Goal: Transaction & Acquisition: Purchase product/service

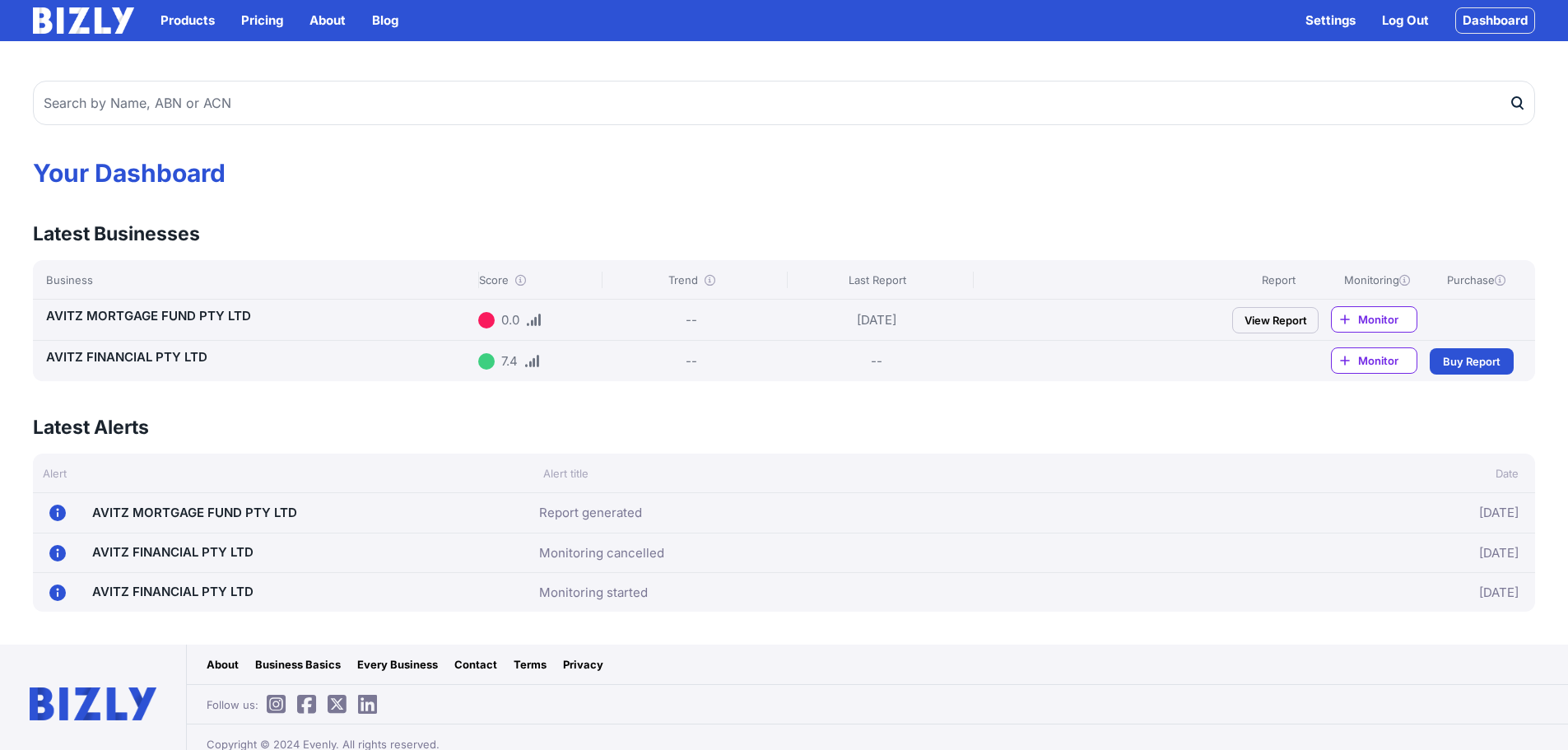
click at [1474, 362] on span "Buy Report" at bounding box center [1472, 361] width 58 height 16
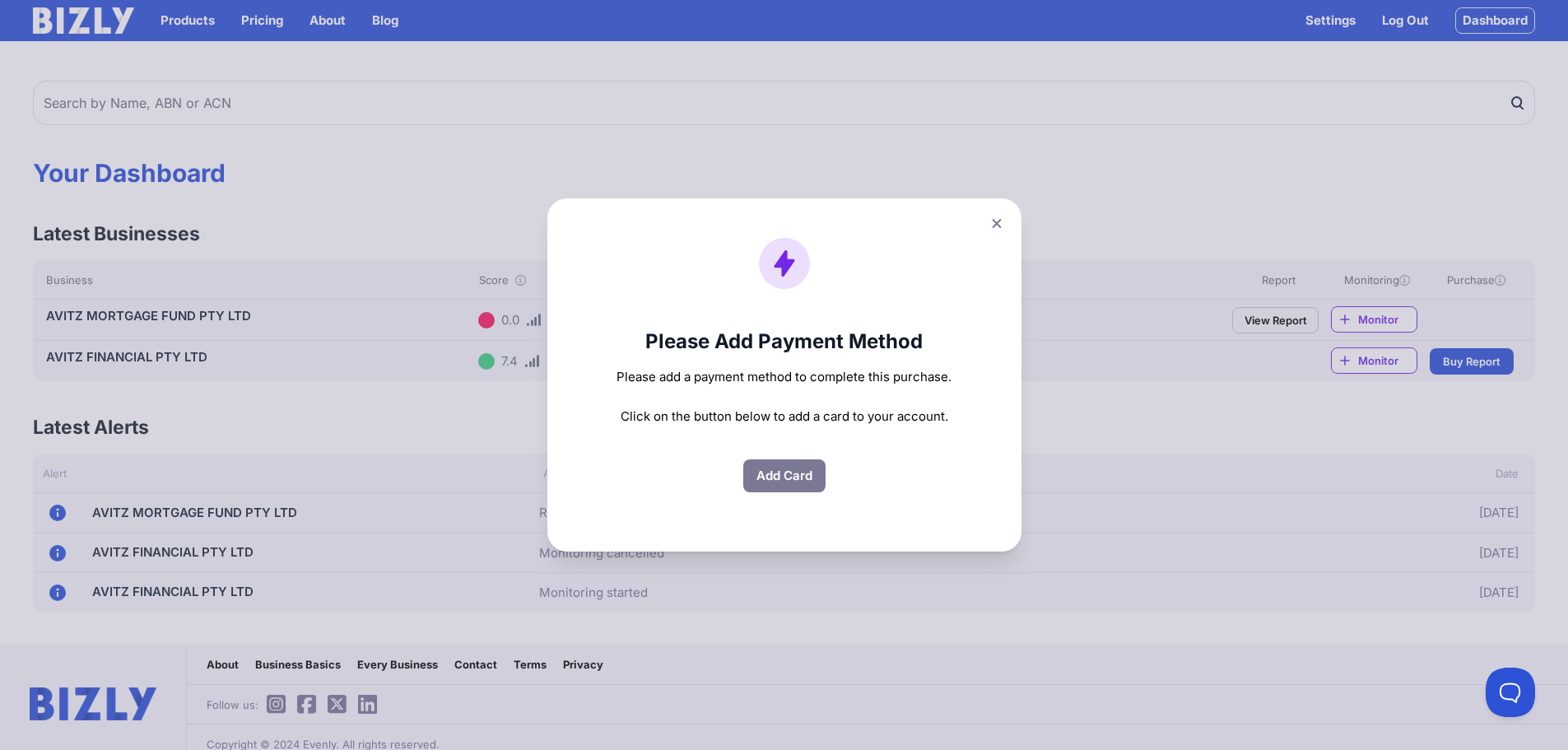
click at [787, 482] on button "Add Card" at bounding box center [784, 475] width 82 height 33
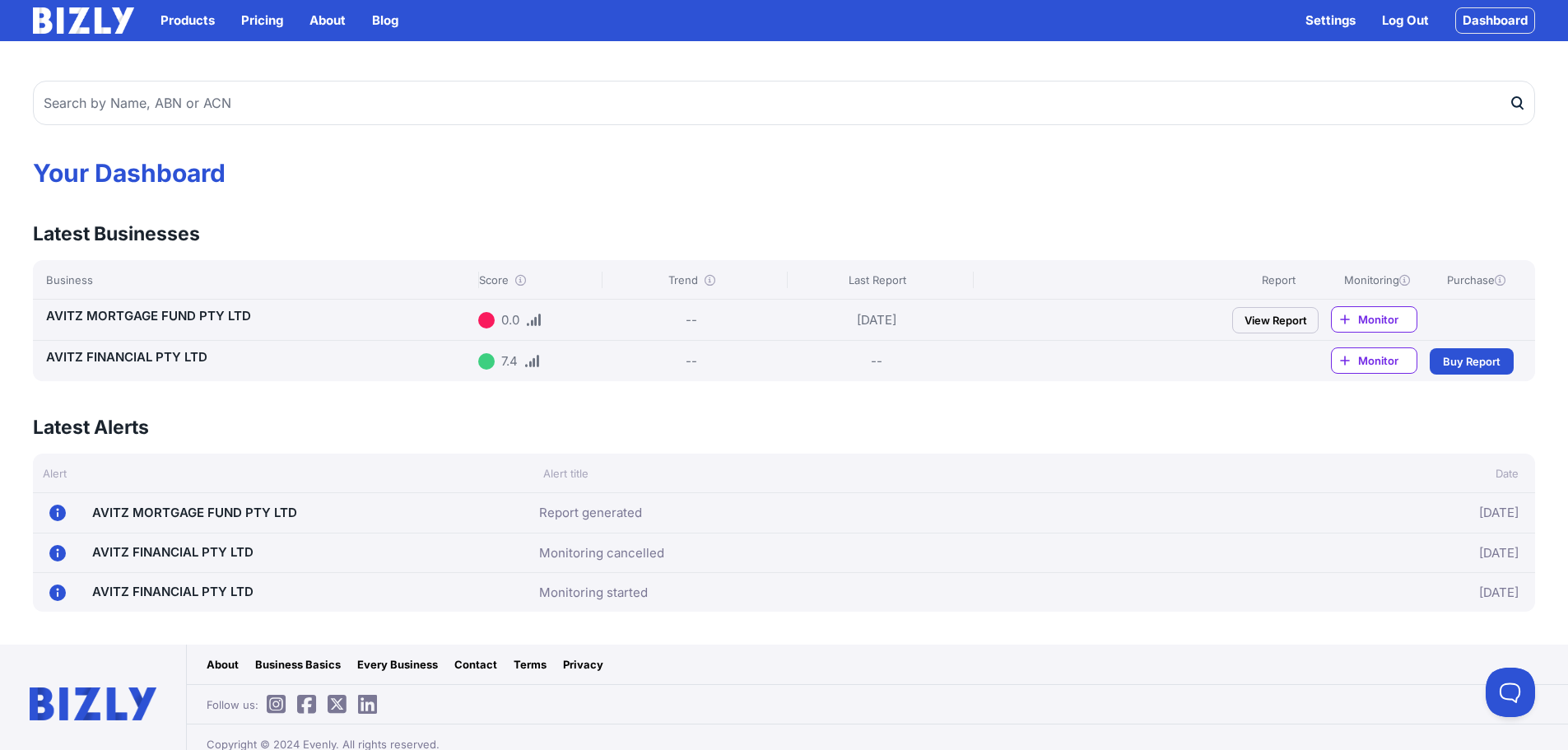
click at [1456, 363] on span "Buy Report" at bounding box center [1472, 361] width 58 height 16
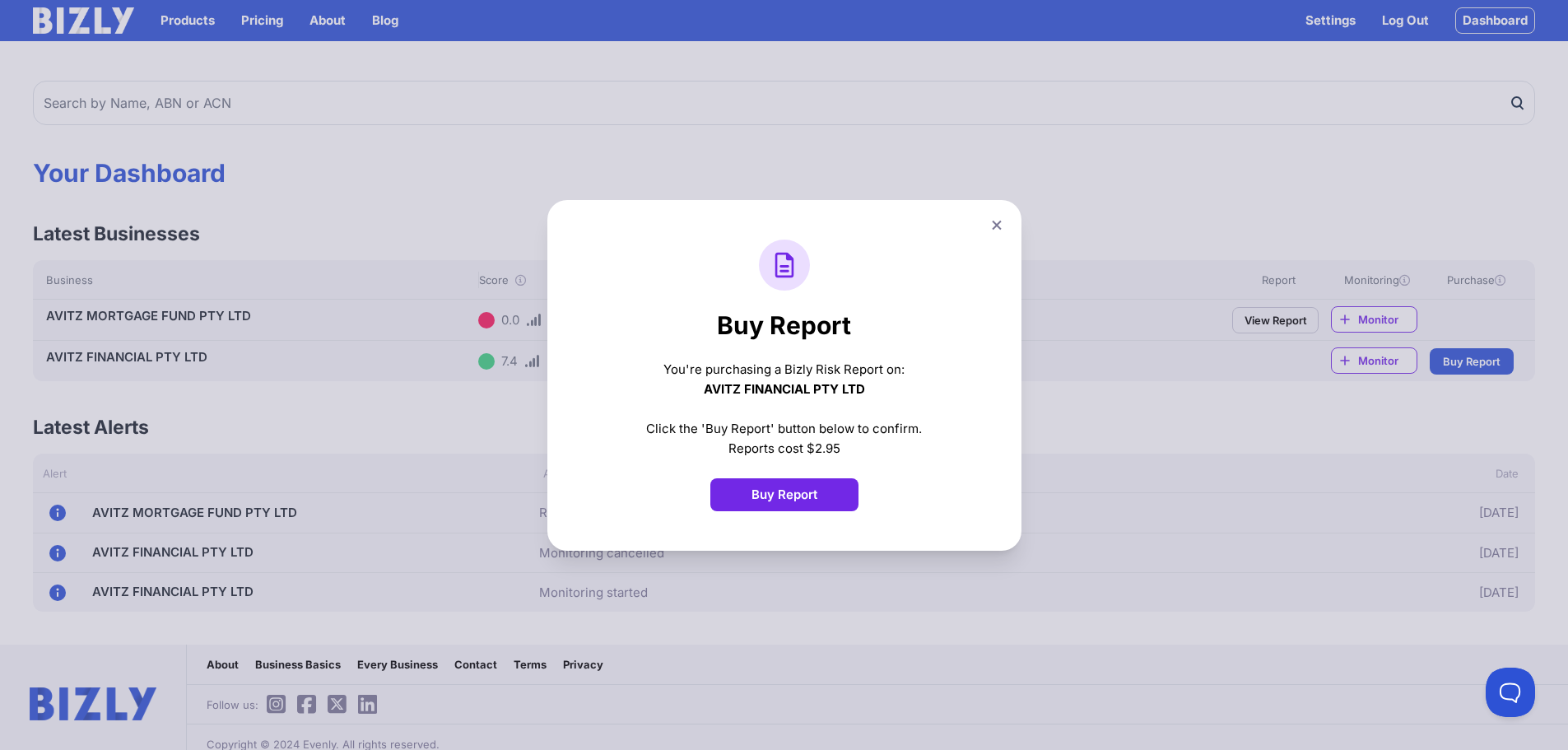
click at [810, 500] on button "Buy Report" at bounding box center [784, 495] width 148 height 33
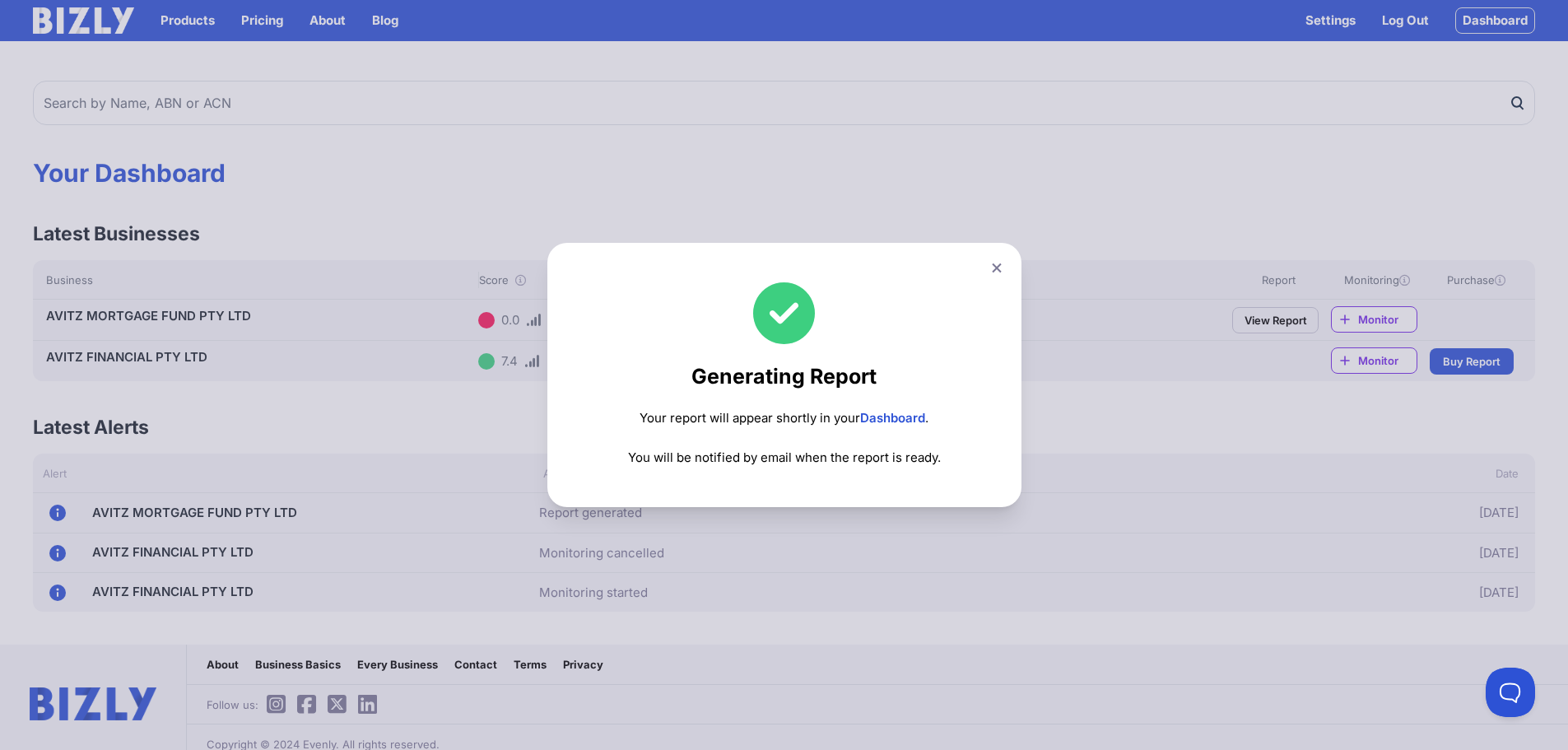
click at [998, 269] on icon at bounding box center [996, 268] width 10 height 10
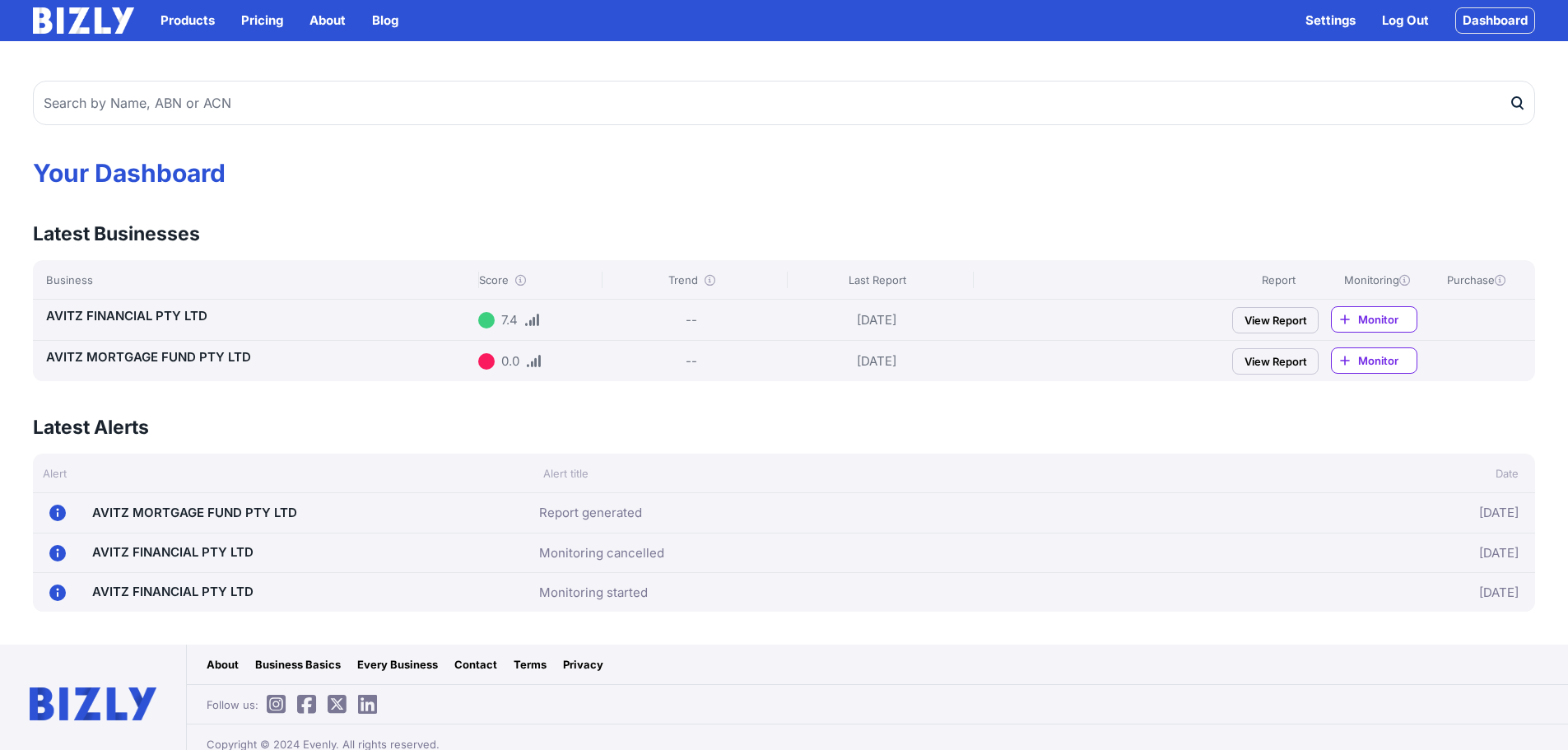
click at [1280, 366] on link "View Report" at bounding box center [1275, 361] width 87 height 26
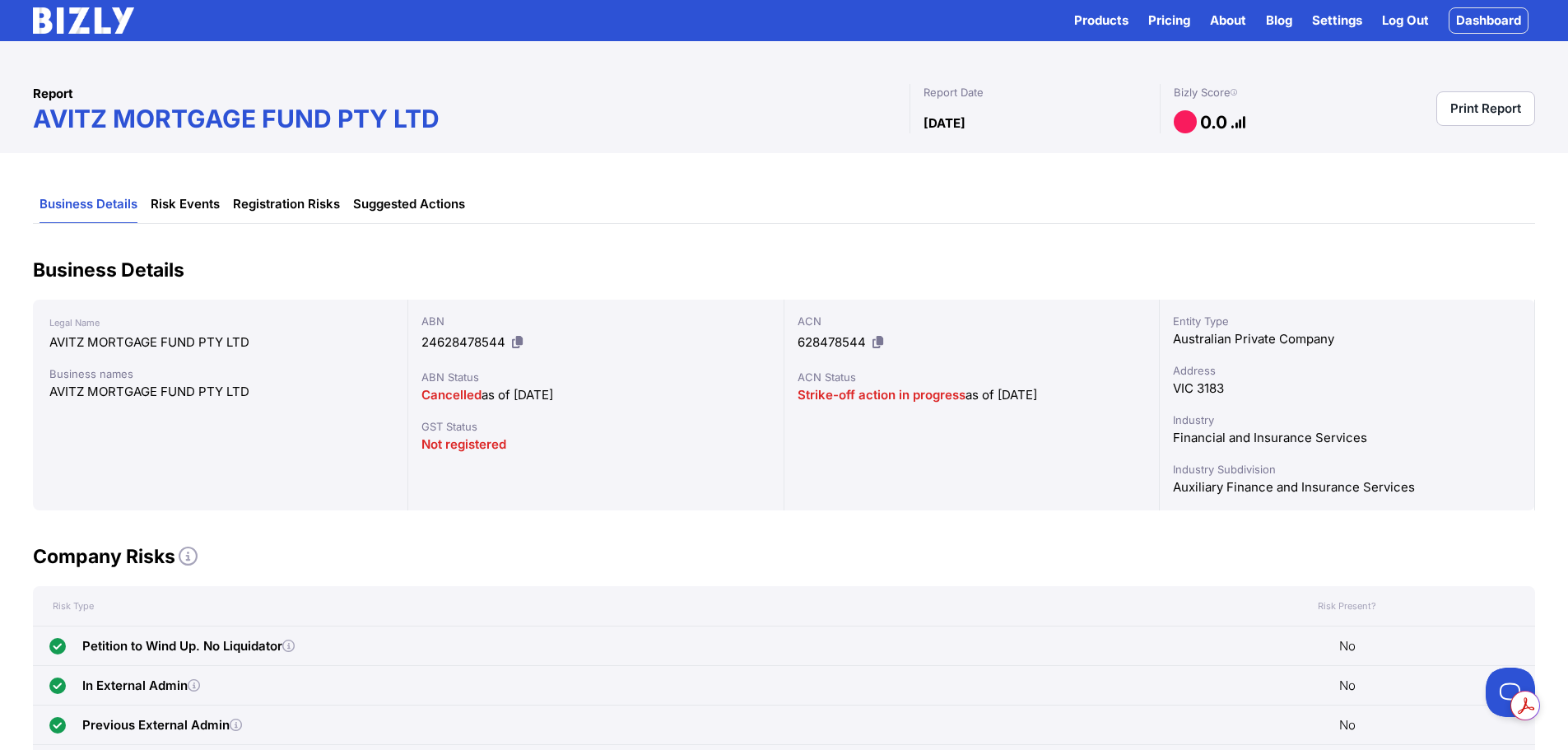
click at [1487, 23] on link "Dashboard" at bounding box center [1488, 21] width 80 height 26
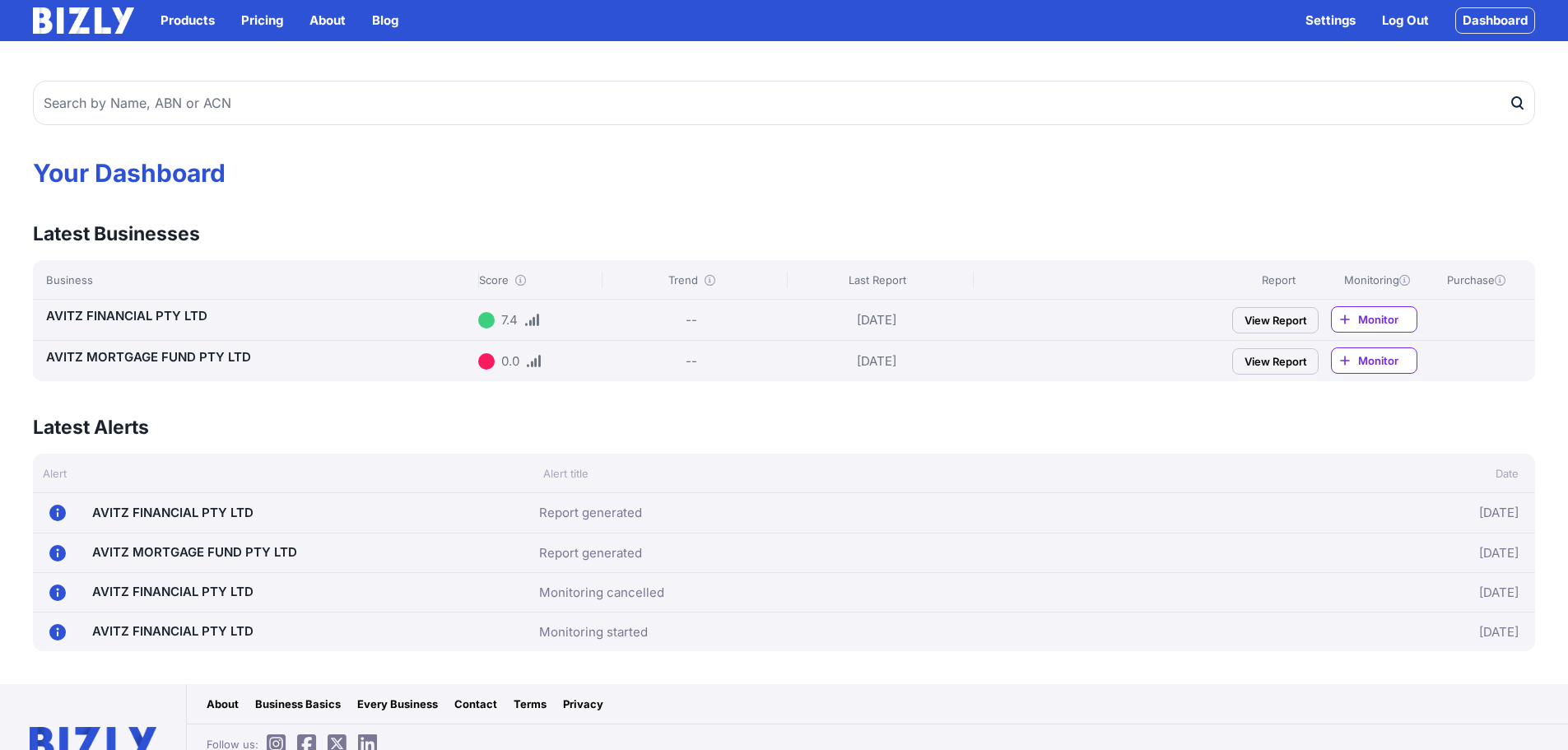
click at [1281, 322] on link "View Report" at bounding box center [1275, 320] width 87 height 26
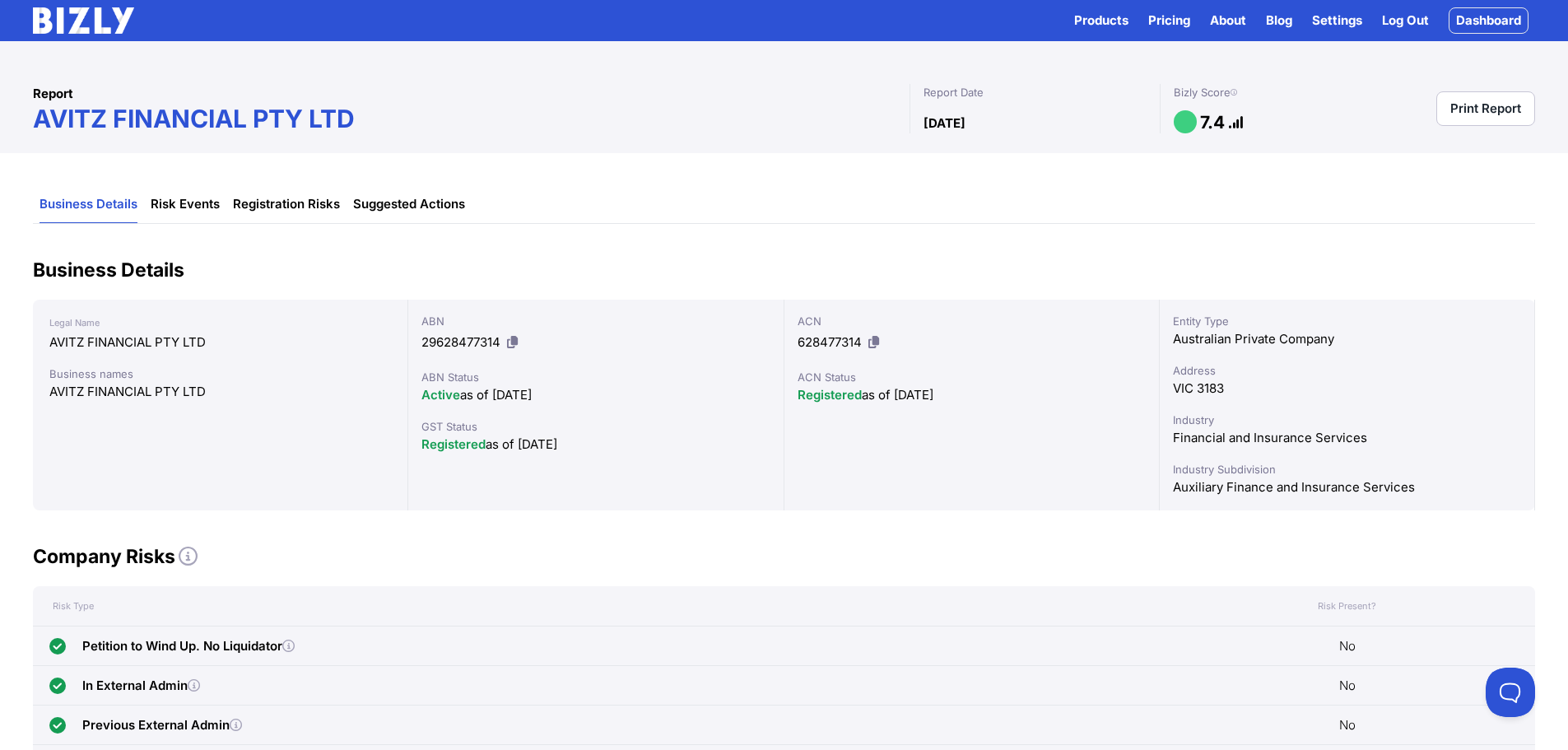
click at [1474, 106] on link "Print Report" at bounding box center [1486, 108] width 99 height 35
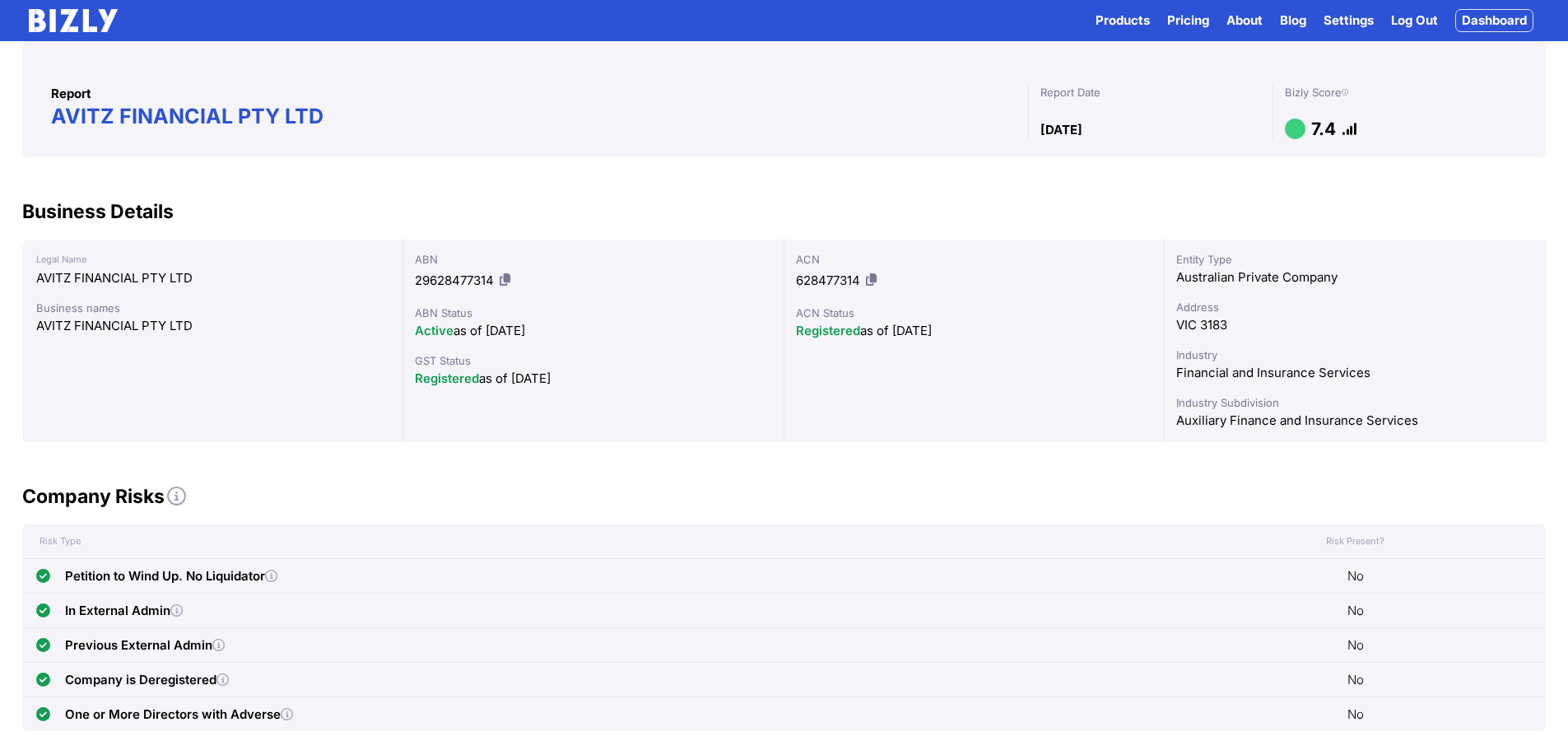
click at [1494, 26] on link "Dashboard" at bounding box center [1494, 20] width 78 height 23
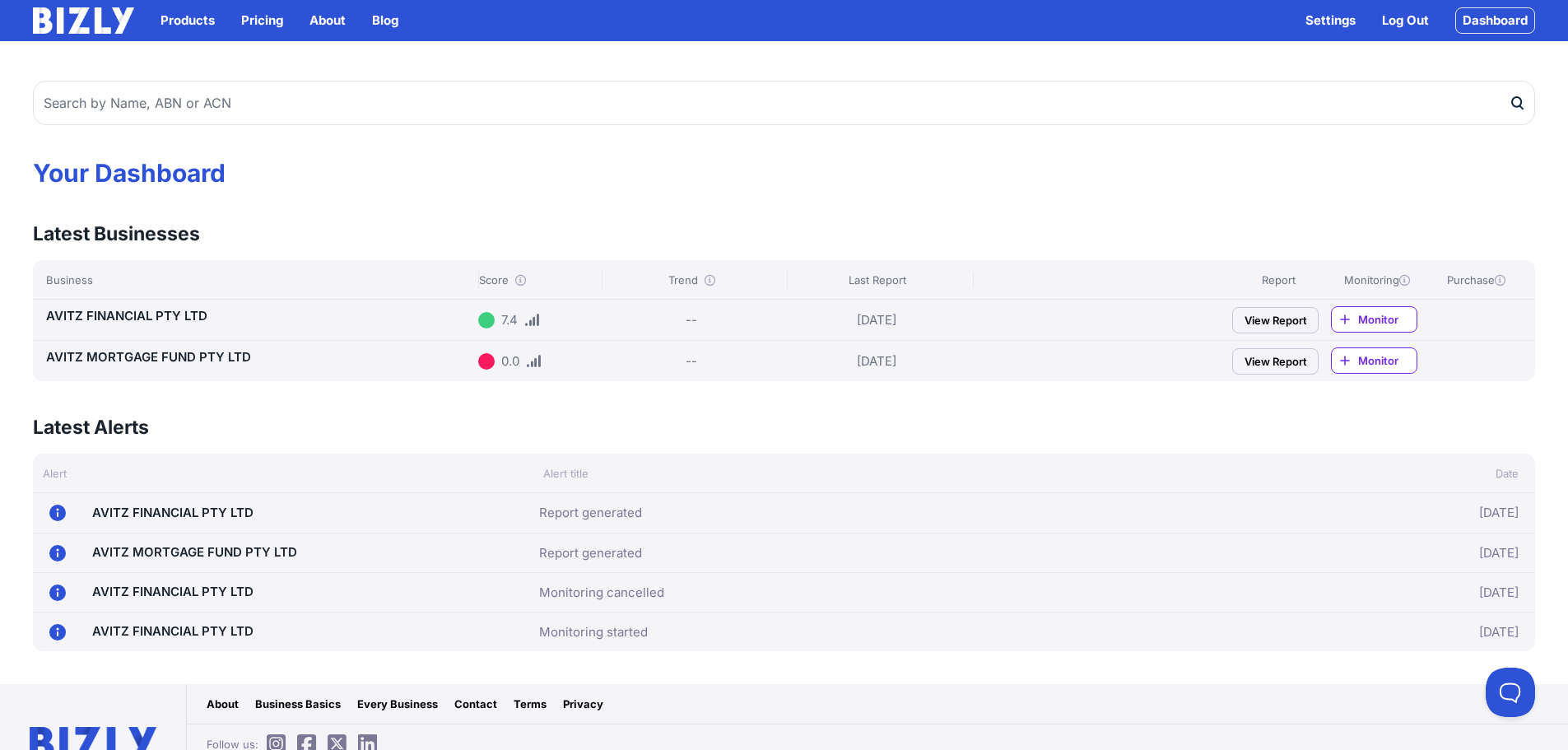
click at [1476, 23] on link "Dashboard" at bounding box center [1495, 21] width 80 height 26
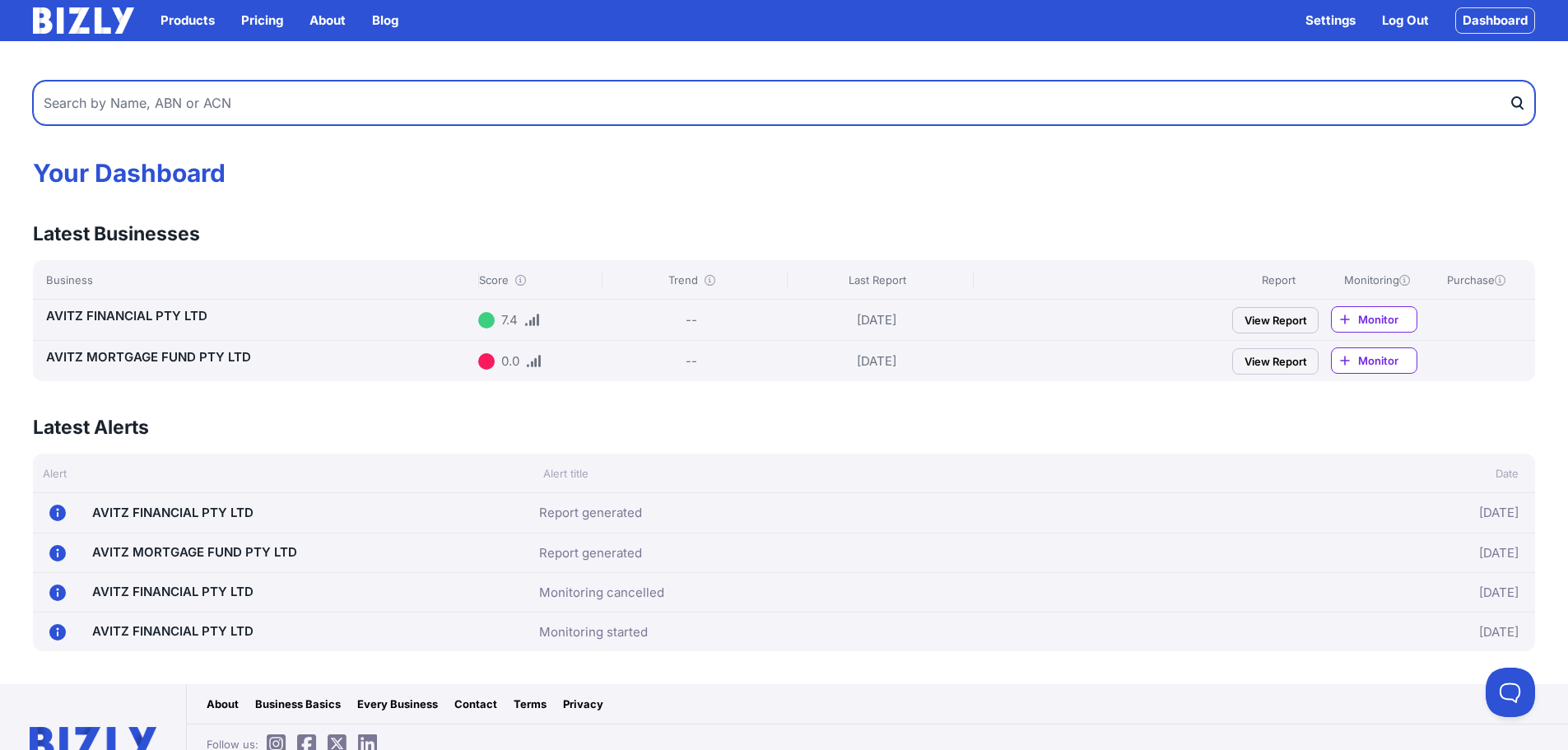
click at [177, 108] on input "text" at bounding box center [784, 102] width 1502 height 44
type input "deer fast finance no 1"
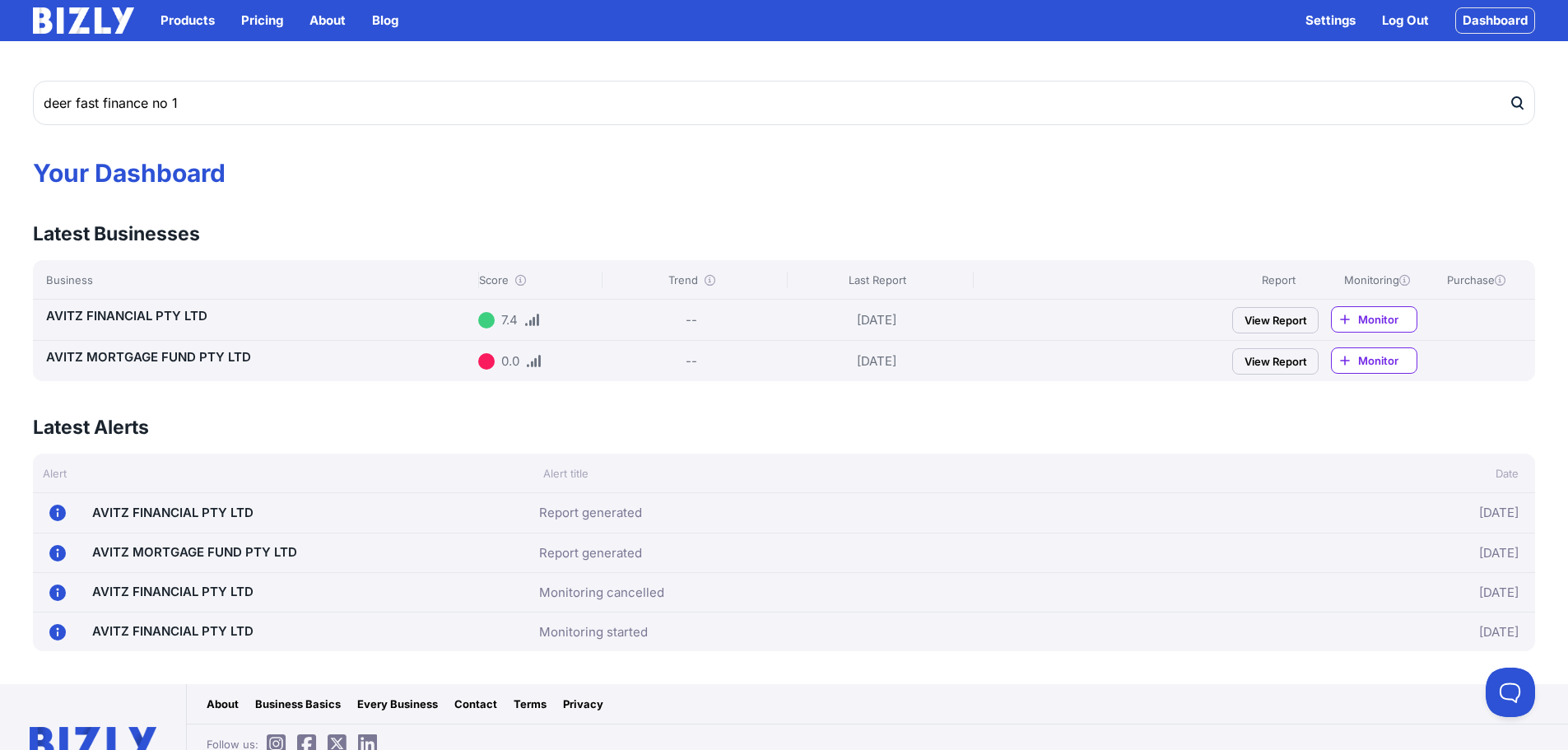
click at [1518, 99] on icon "submit" at bounding box center [1517, 103] width 16 height 17
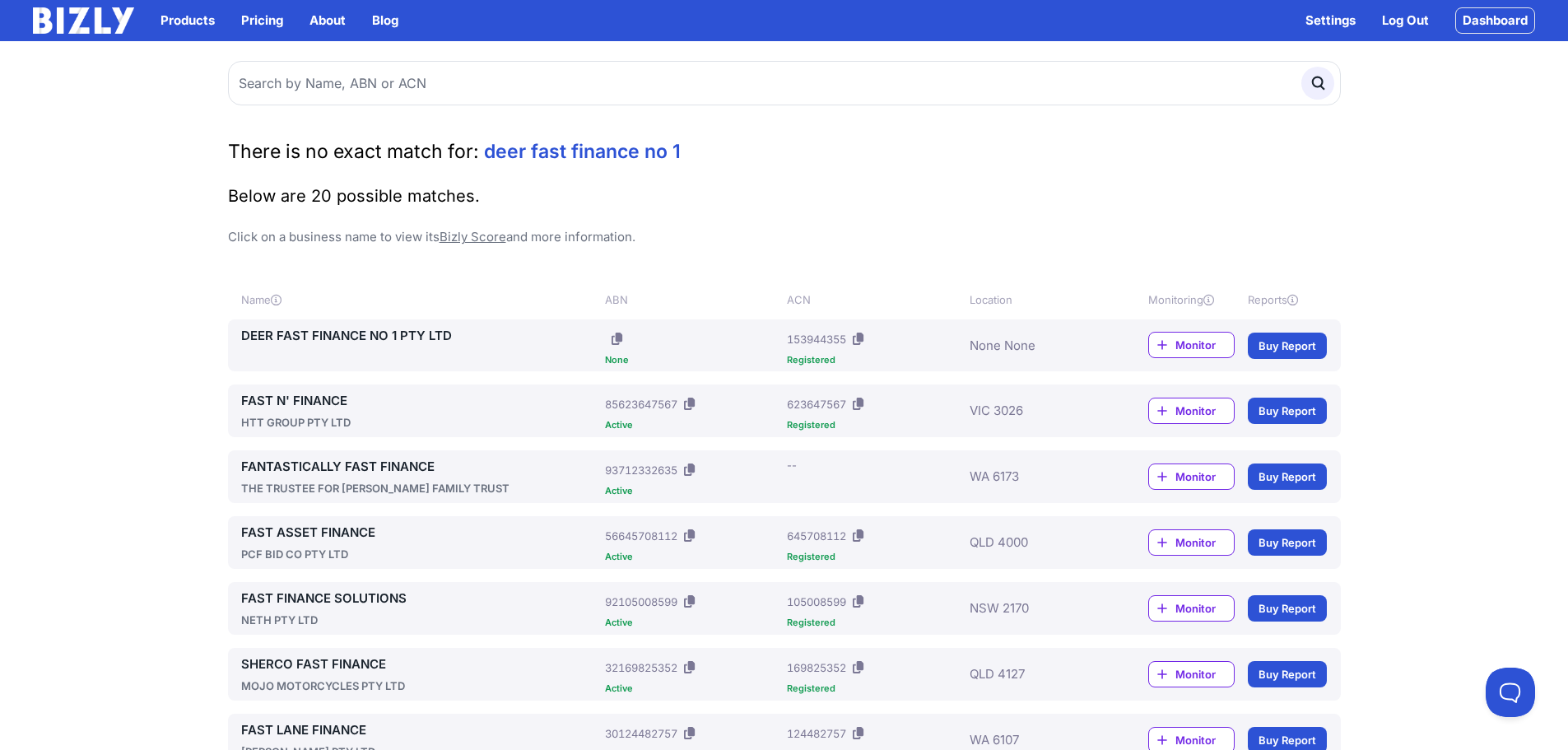
click at [1297, 346] on link "Buy Report" at bounding box center [1286, 346] width 79 height 26
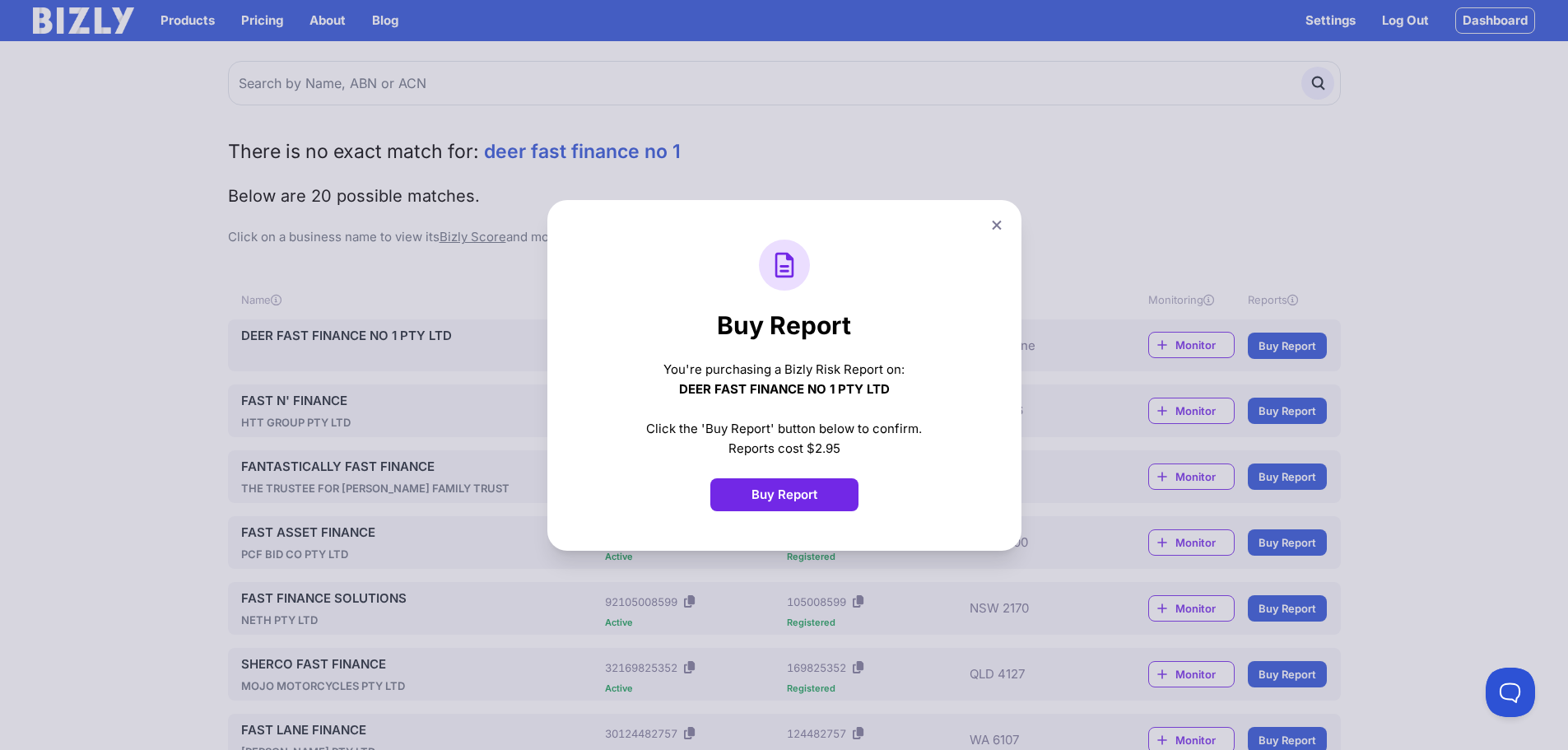
click at [793, 501] on button "Buy Report" at bounding box center [784, 495] width 148 height 33
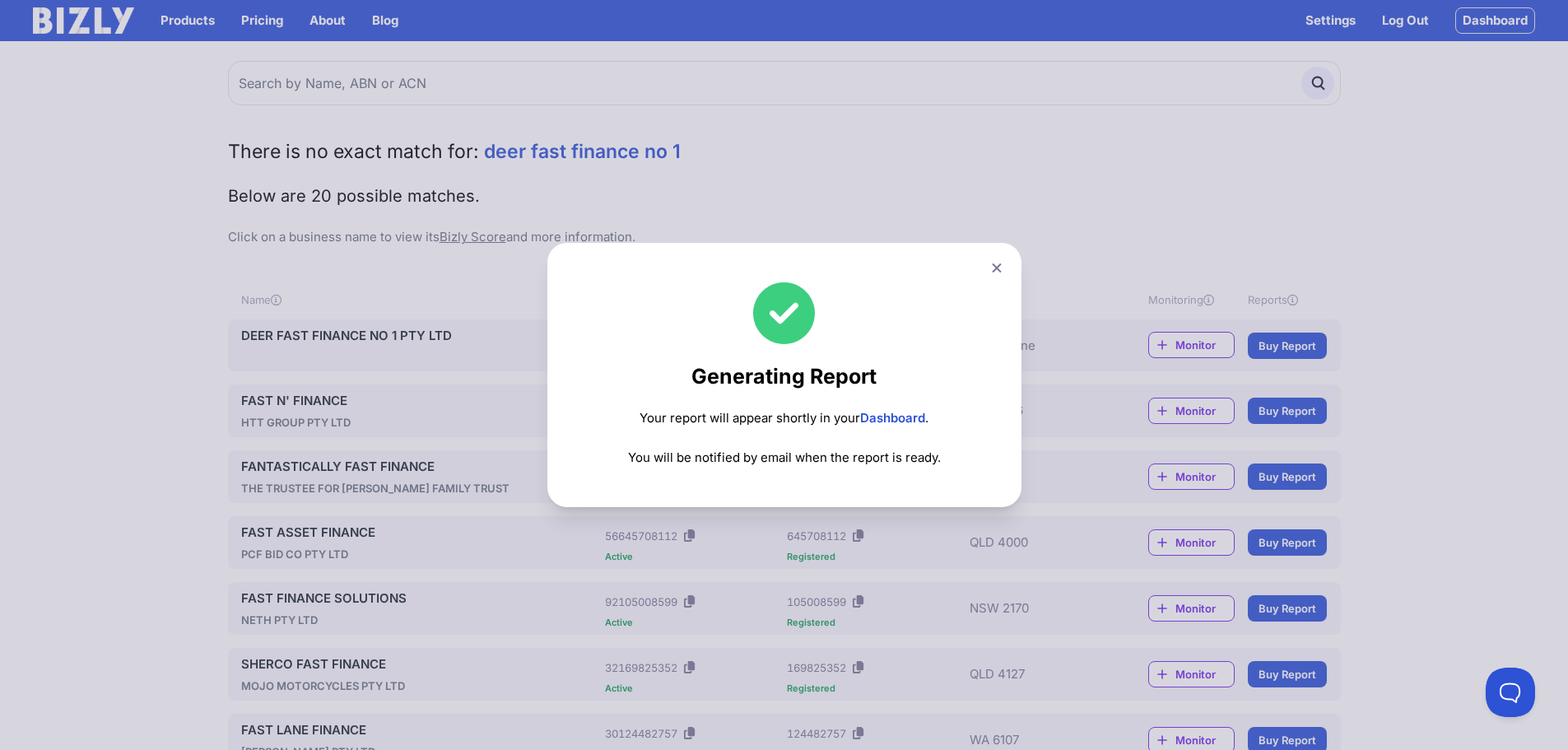
click at [1001, 268] on icon at bounding box center [996, 268] width 10 height 10
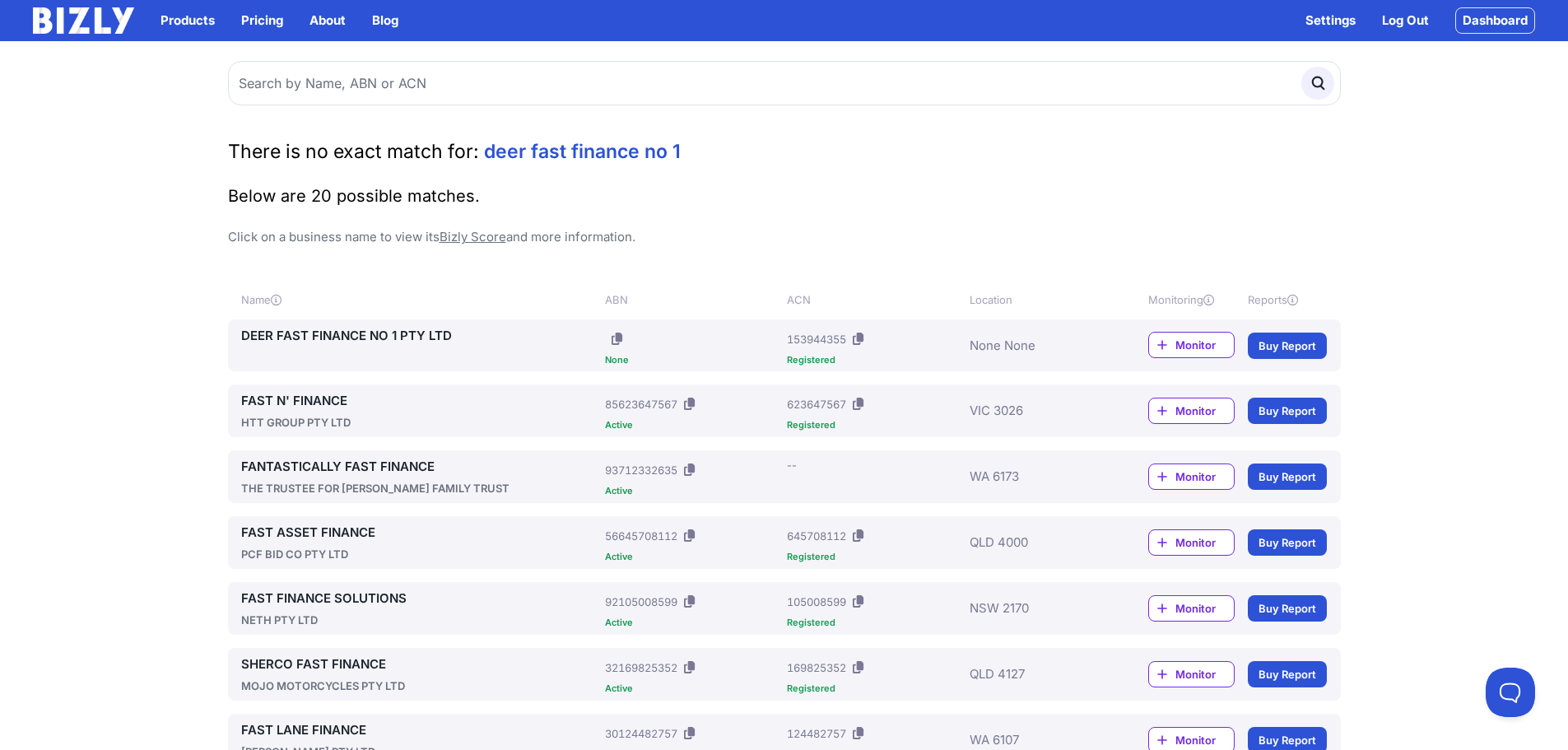
click at [338, 335] on link "DEER FAST FINANCE NO 1 PTY LTD" at bounding box center [419, 335] width 358 height 20
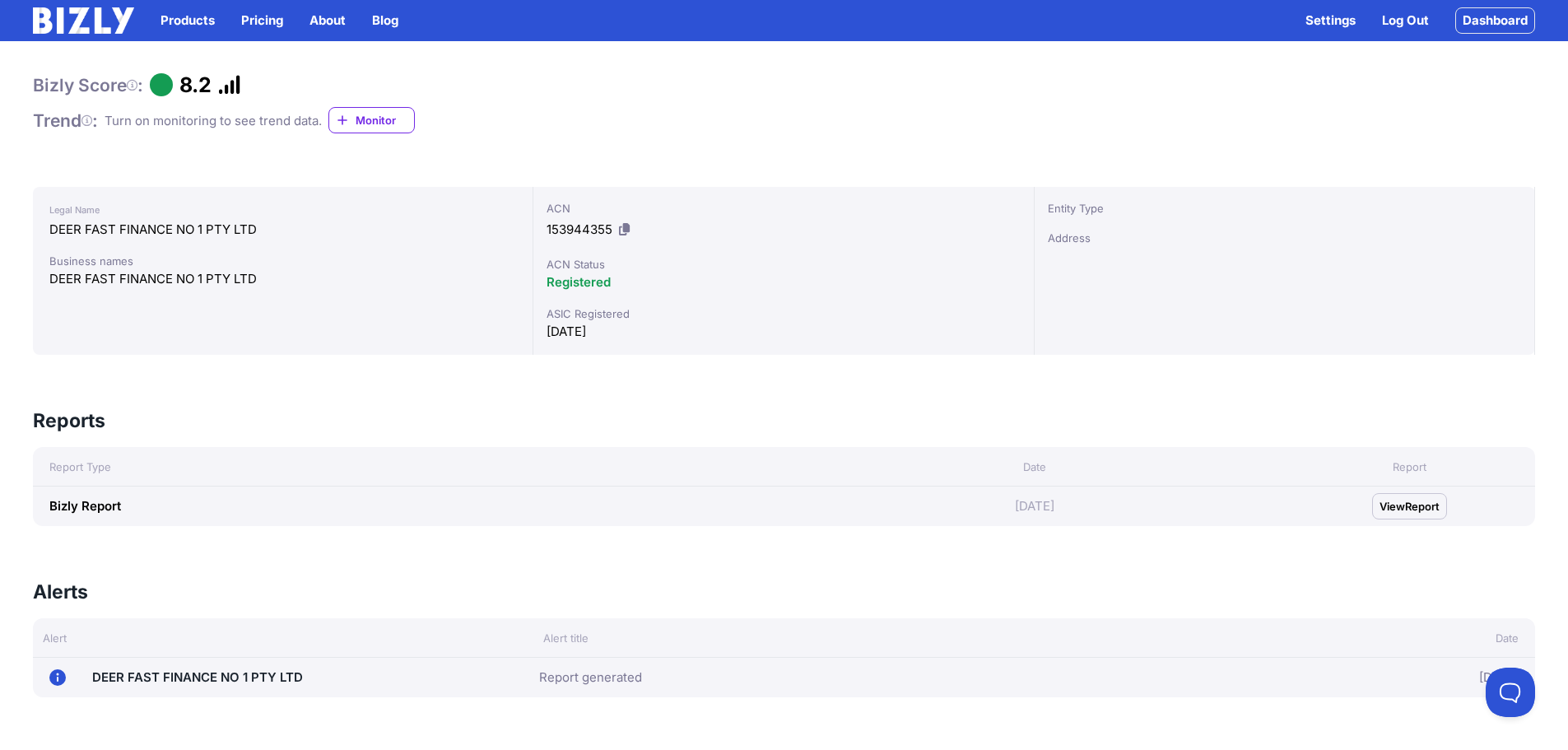
scroll to position [165, 0]
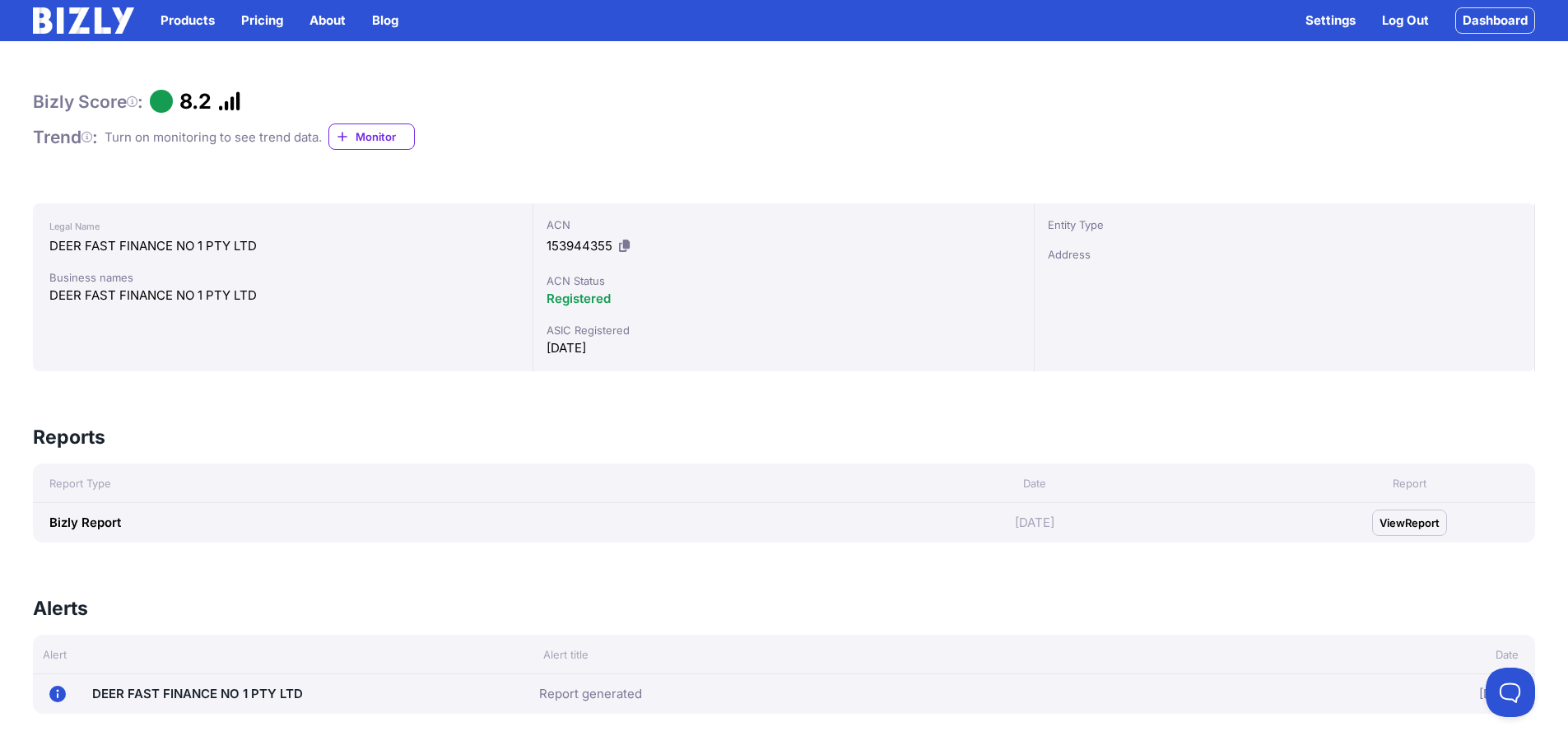
click at [1494, 18] on link "Dashboard" at bounding box center [1495, 21] width 80 height 26
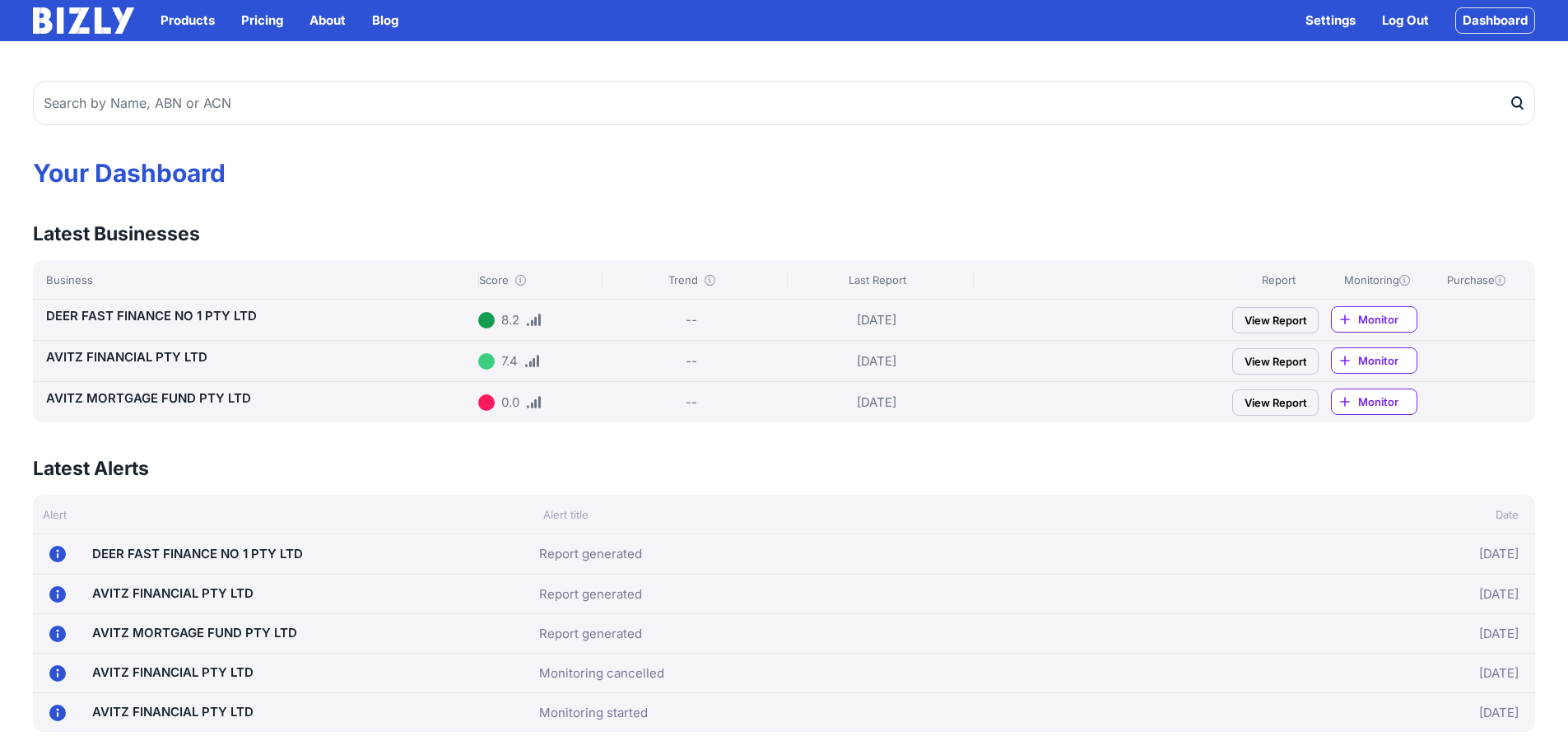
click at [1270, 321] on link "View Report" at bounding box center [1275, 320] width 87 height 26
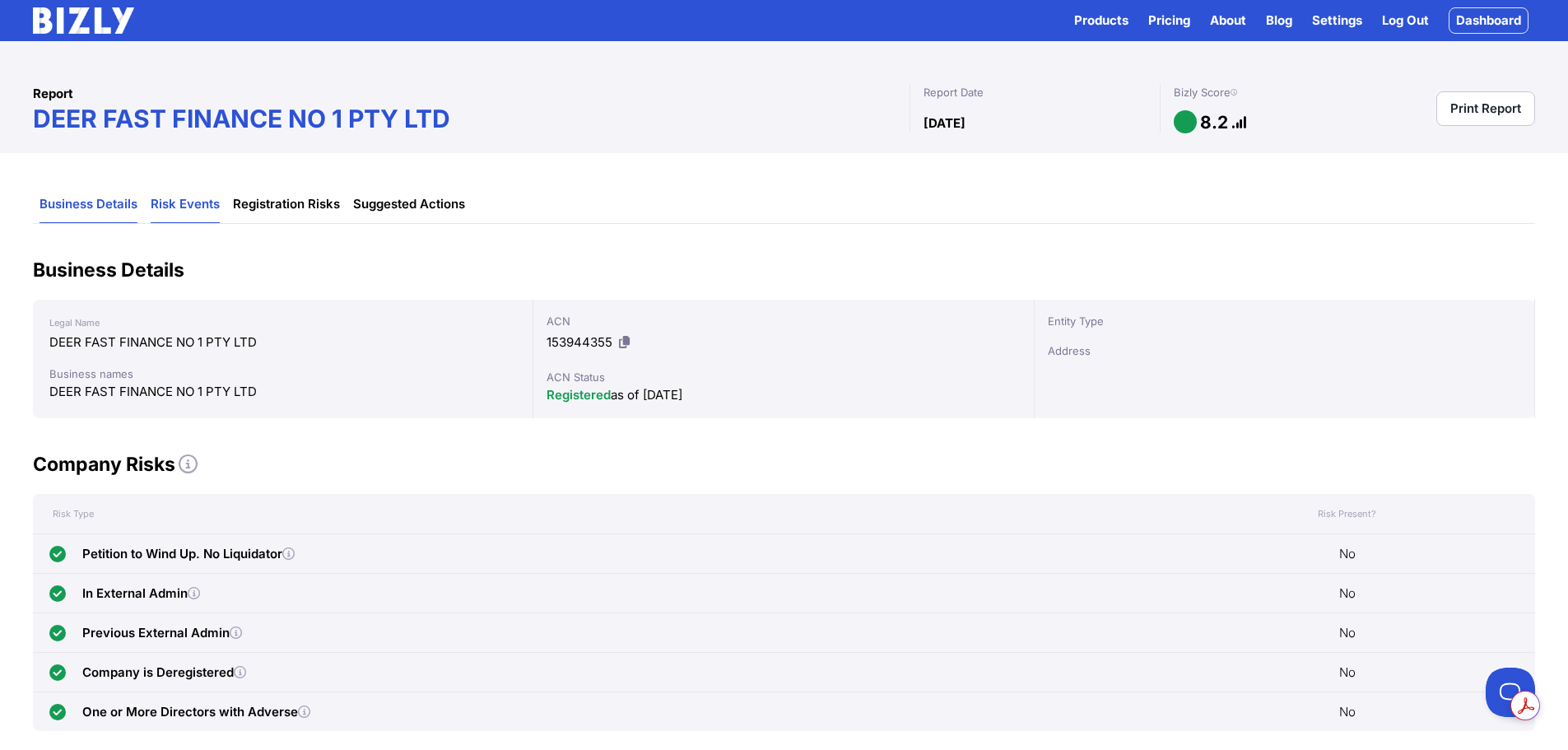
click at [175, 204] on link "Risk Events" at bounding box center [185, 204] width 69 height 37
click at [282, 204] on link "Registration Risks" at bounding box center [287, 204] width 107 height 37
click at [1493, 114] on link "Print Report" at bounding box center [1486, 108] width 99 height 35
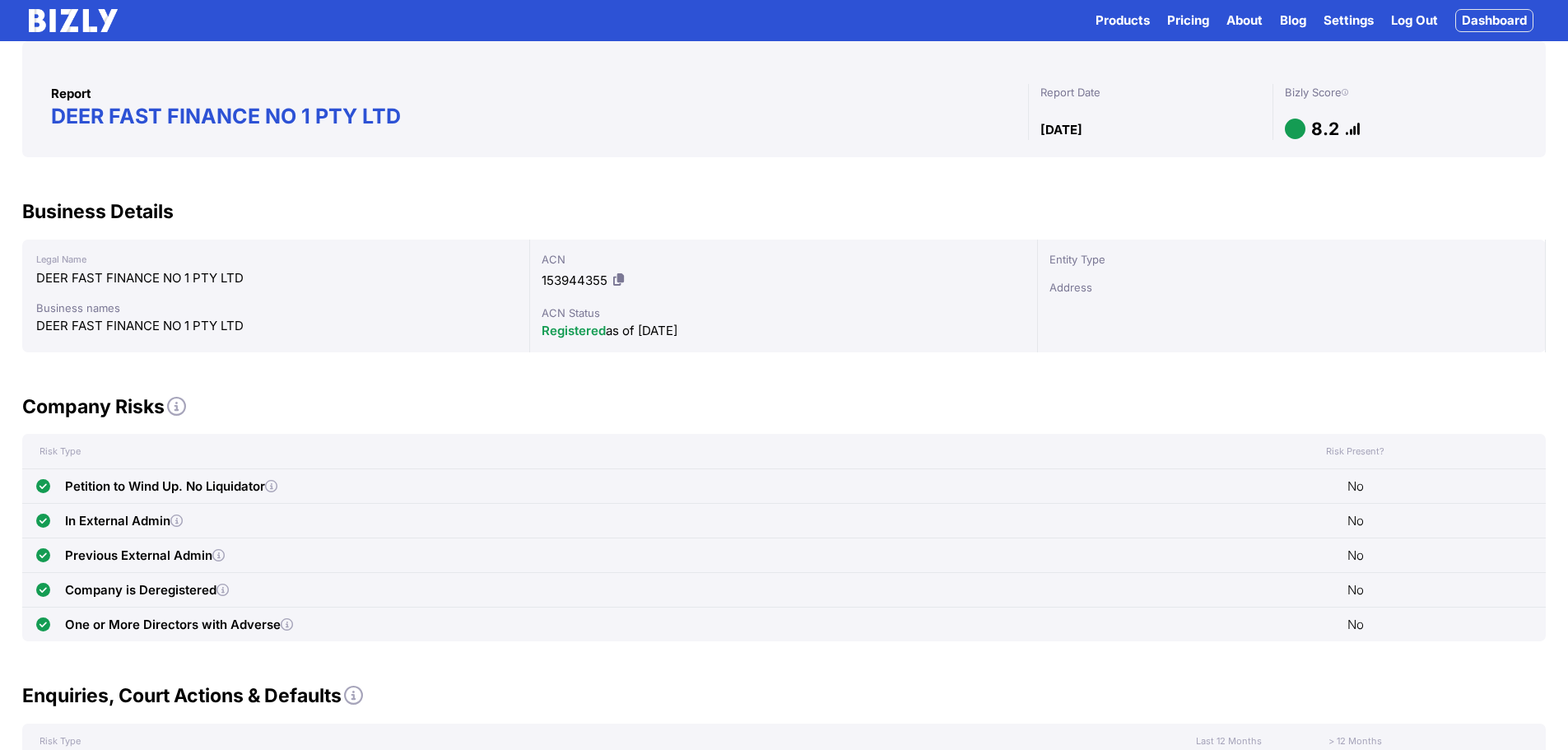
click at [1496, 19] on link "Dashboard" at bounding box center [1494, 20] width 78 height 23
